Goal: Transaction & Acquisition: Purchase product/service

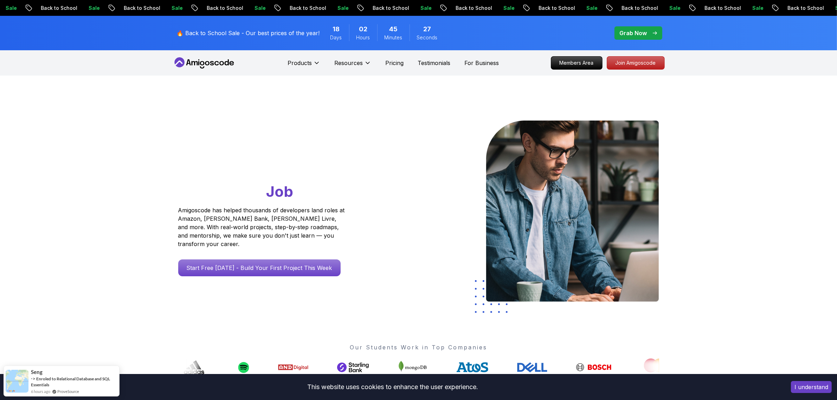
click at [246, 32] on p "🔥 Back to School Sale - Our best prices of the year!" at bounding box center [248, 33] width 143 height 8
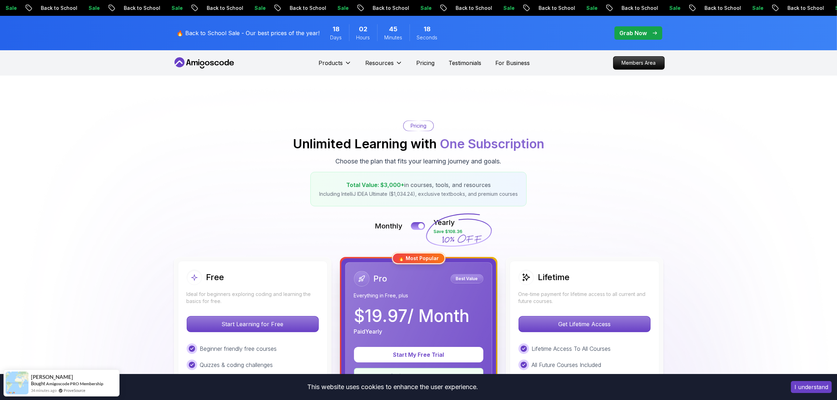
click at [823, 381] on button "I understand" at bounding box center [811, 387] width 41 height 12
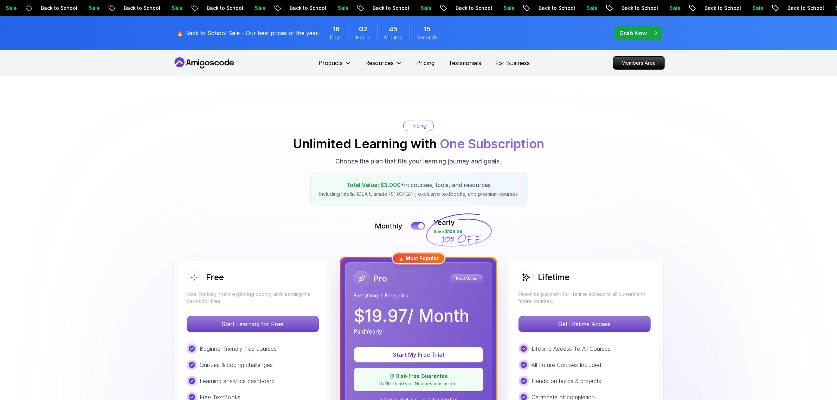
click at [636, 32] on p "Grab Now" at bounding box center [633, 33] width 27 height 8
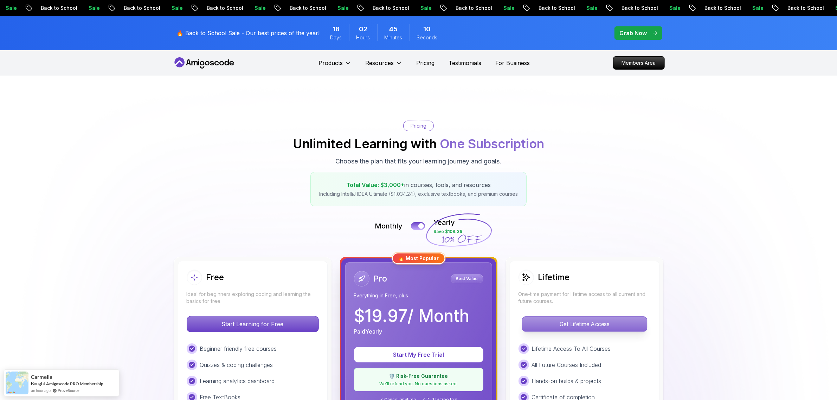
click at [586, 321] on p "Get Lifetime Access" at bounding box center [584, 324] width 125 height 15
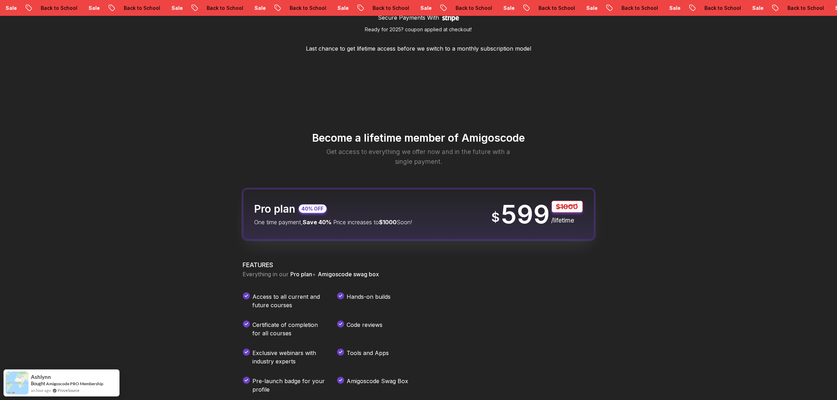
scroll to position [703, 0]
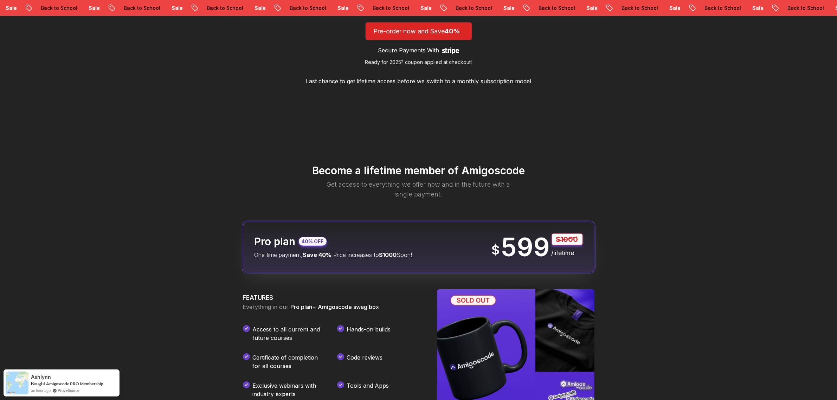
click at [540, 248] on p "599" at bounding box center [525, 246] width 49 height 25
